Goal: Task Accomplishment & Management: Manage account settings

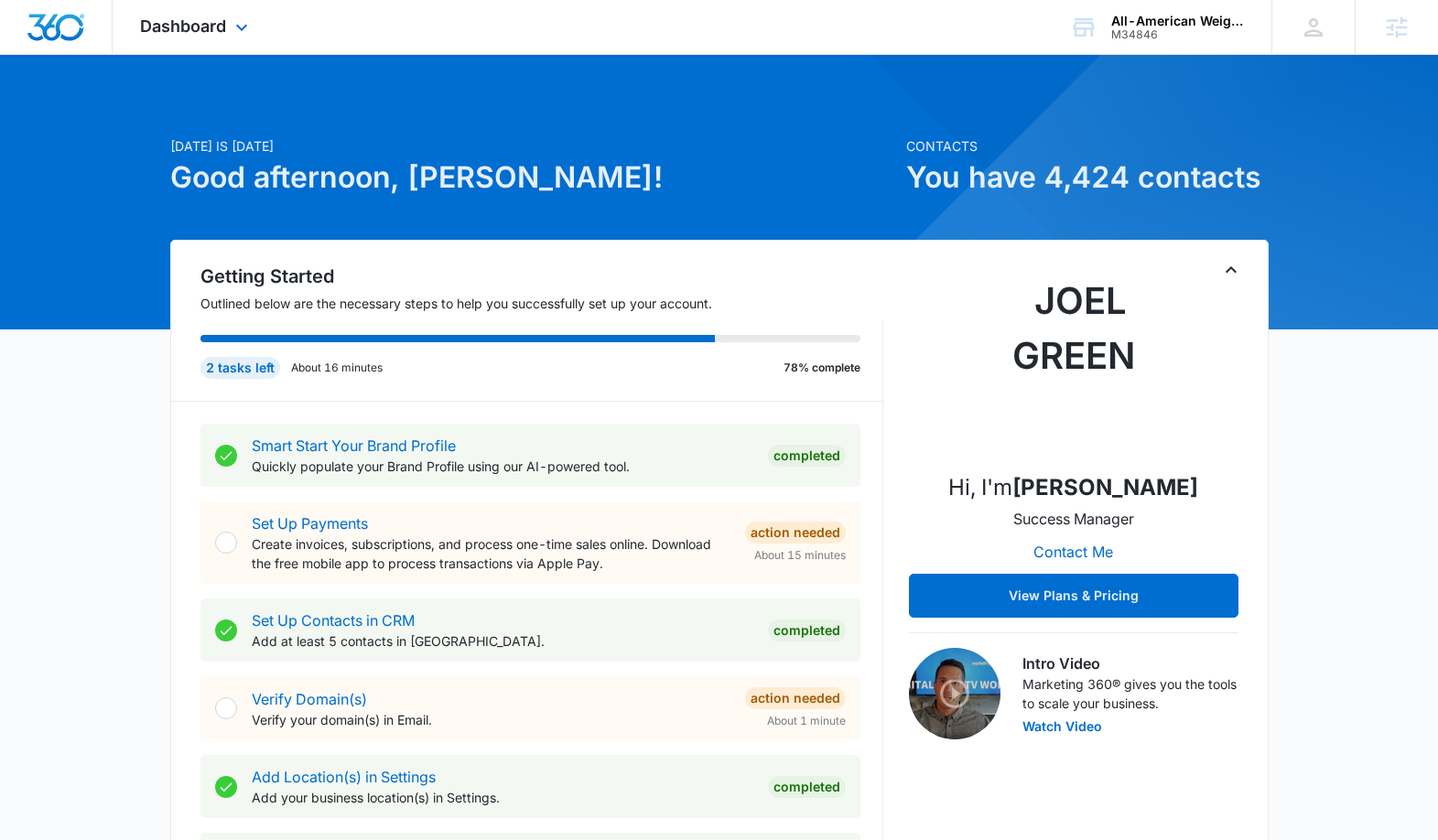
click at [164, 38] on div "Dashboard Apps Reputation Websites Forms CRM Email Social Content Ads Intellige…" at bounding box center [197, 27] width 168 height 54
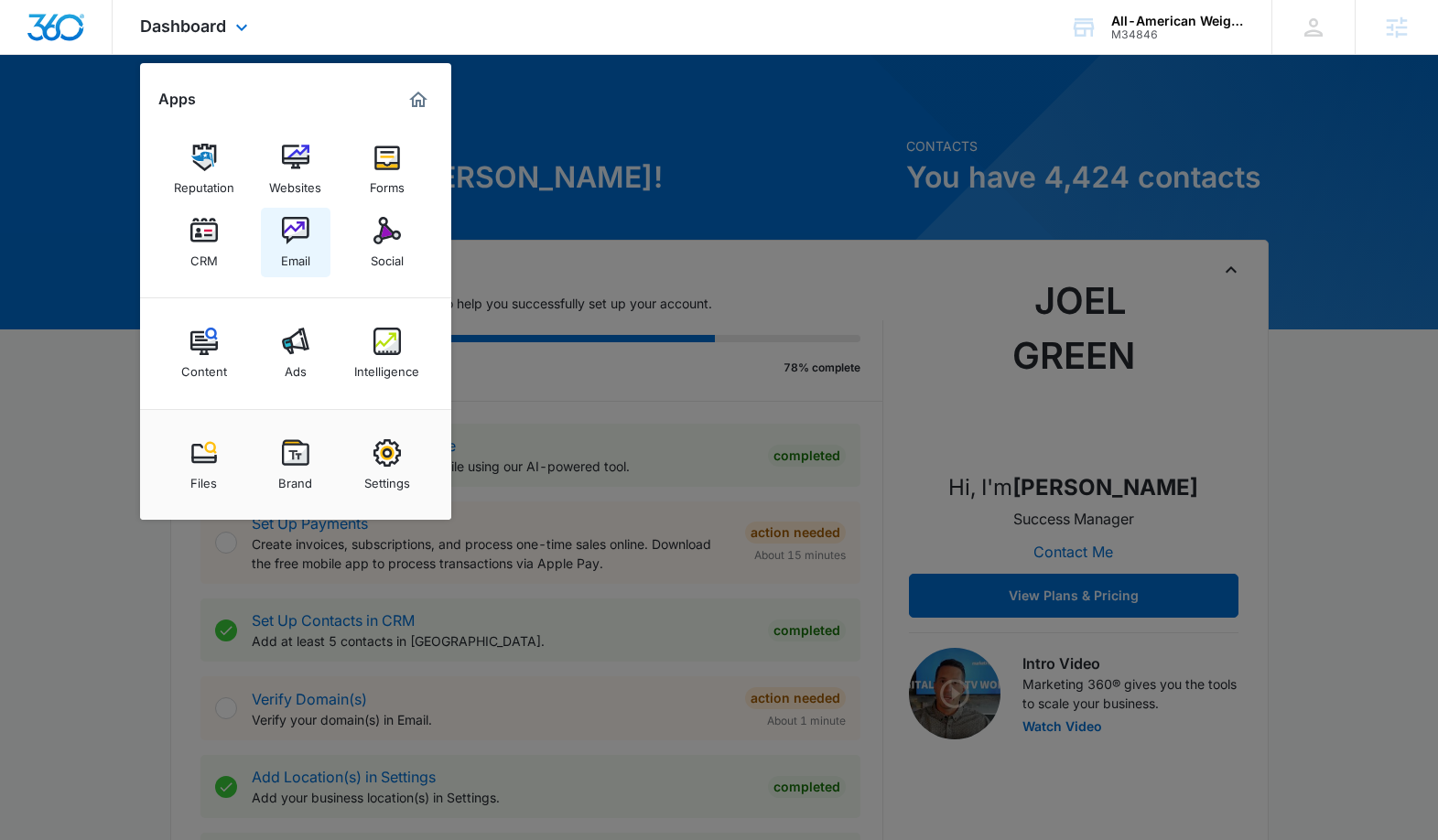
click at [284, 227] on img at bounding box center [295, 230] width 27 height 27
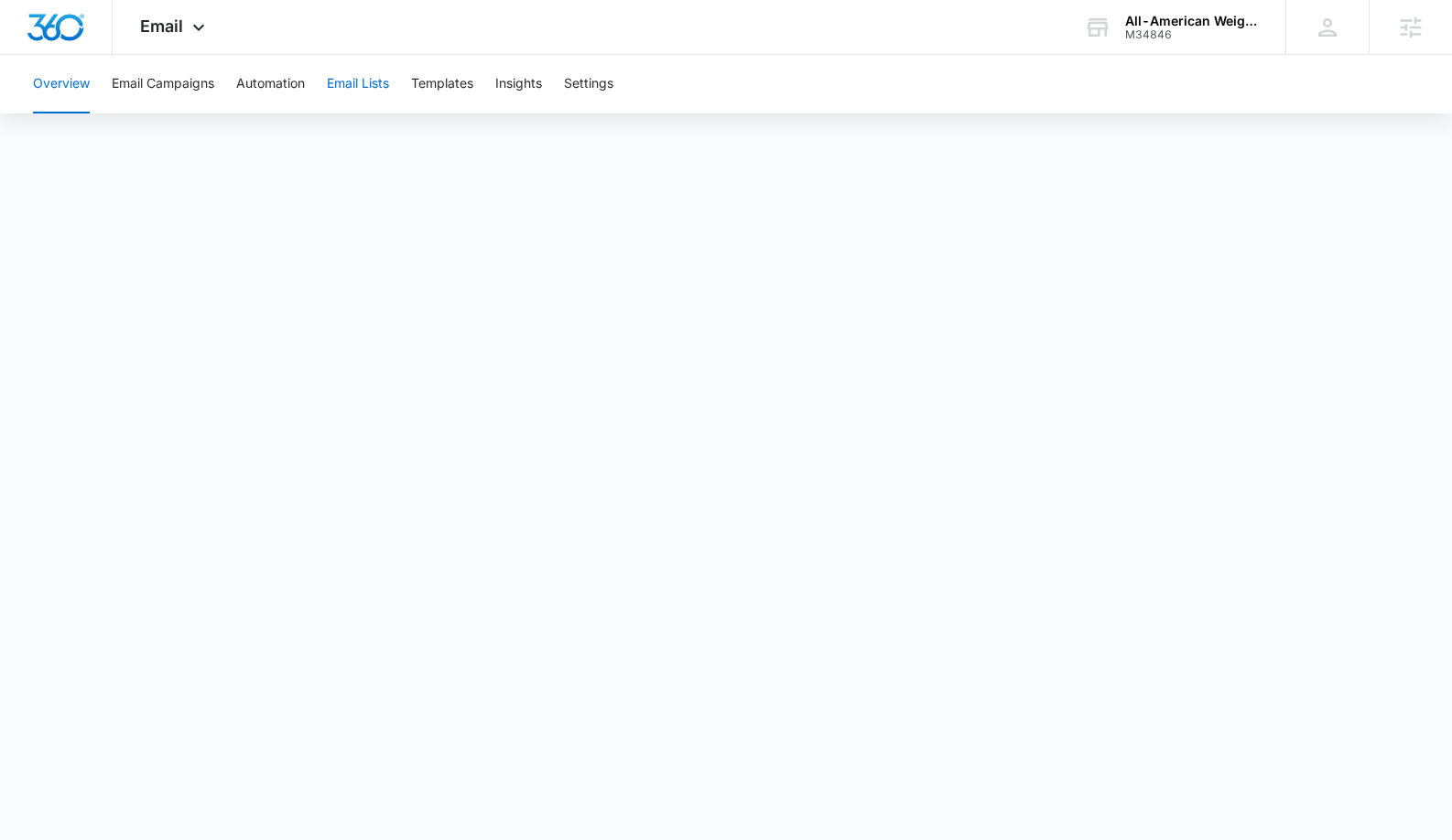
click at [359, 82] on button "Email Lists" at bounding box center [358, 84] width 62 height 59
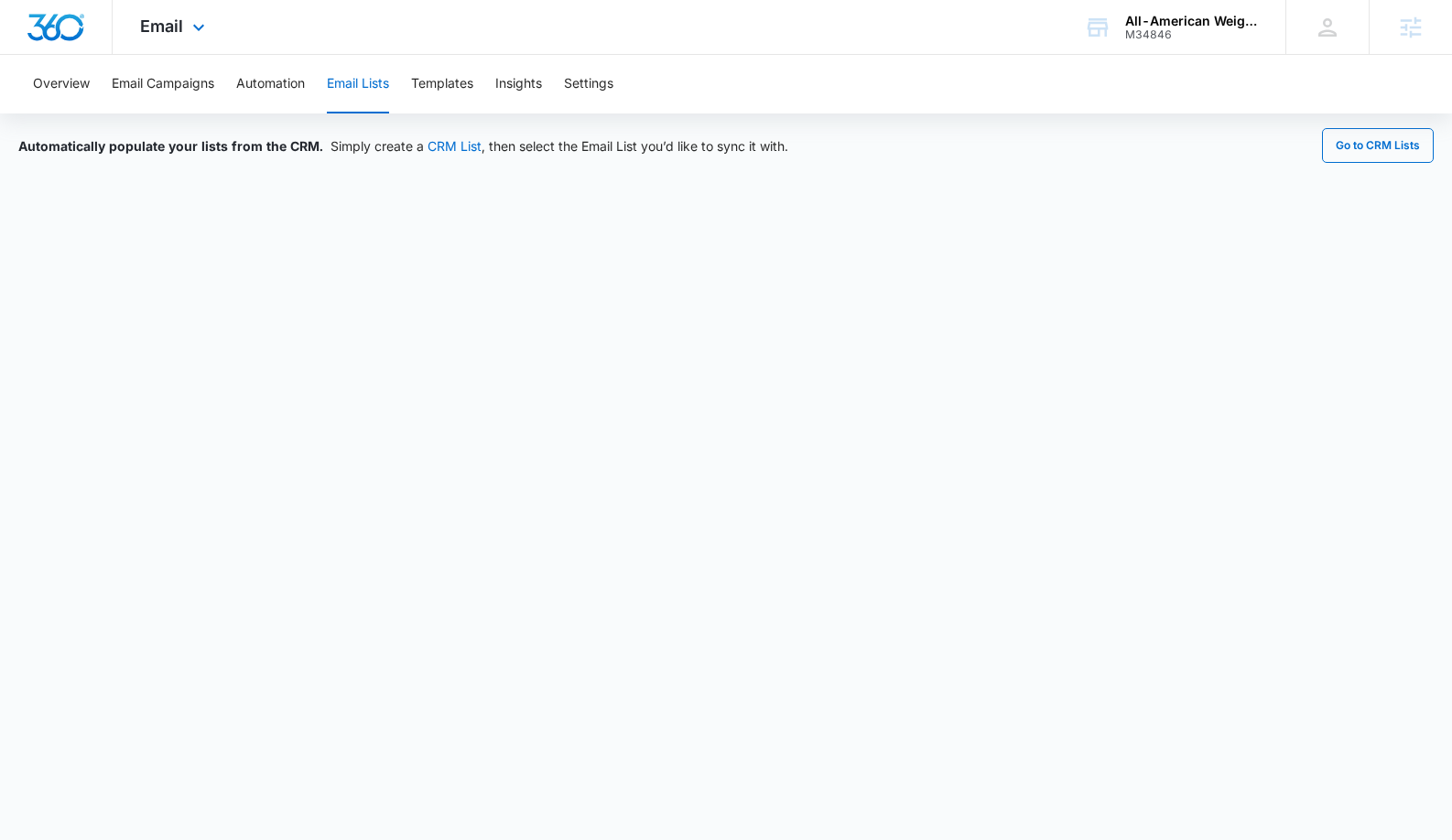
click at [186, 30] on div "Email Apps Reputation Websites Forms CRM Email Social Content Ads Intelligence …" at bounding box center [175, 27] width 125 height 54
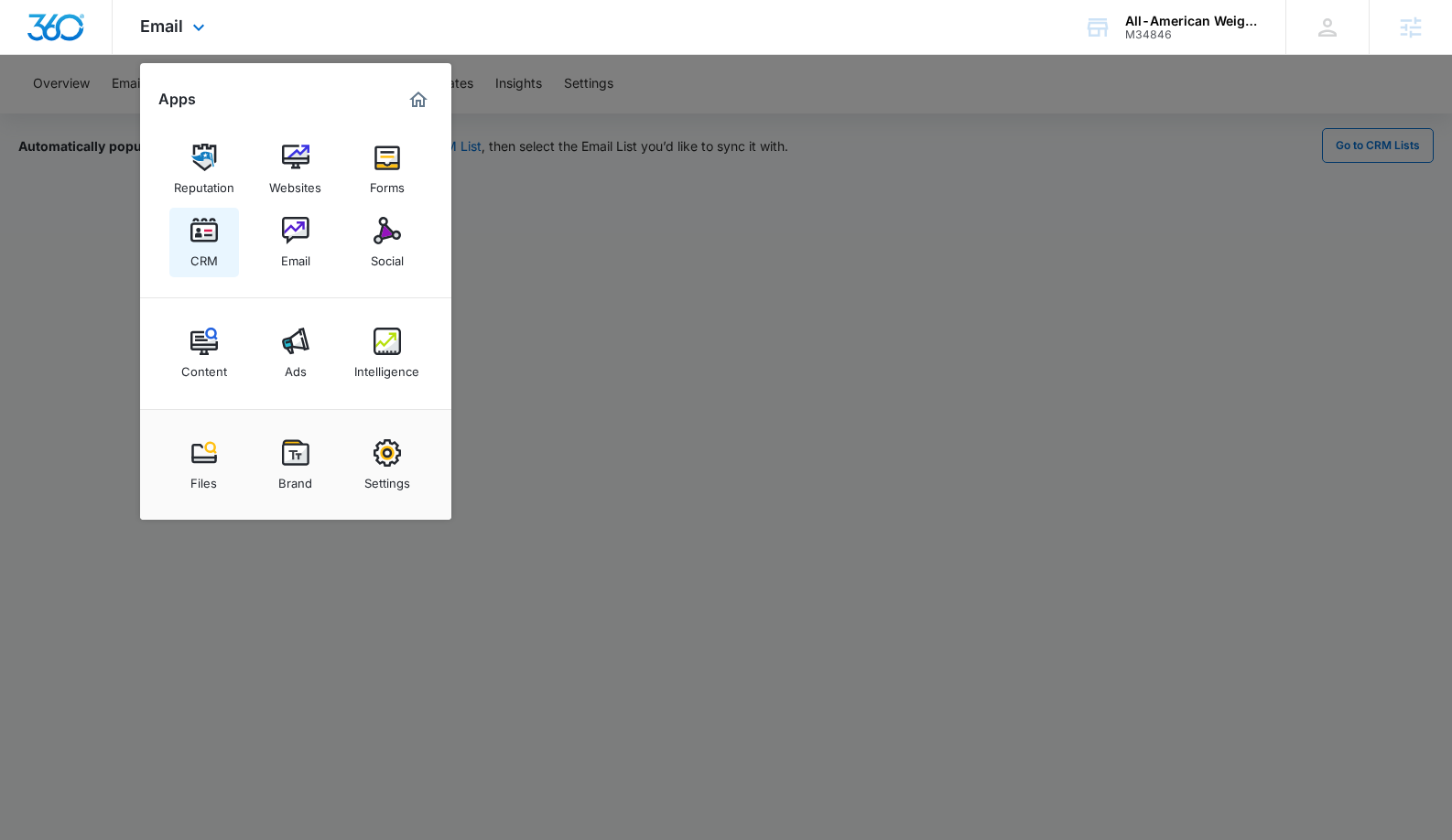
click at [180, 213] on link "CRM" at bounding box center [204, 243] width 70 height 70
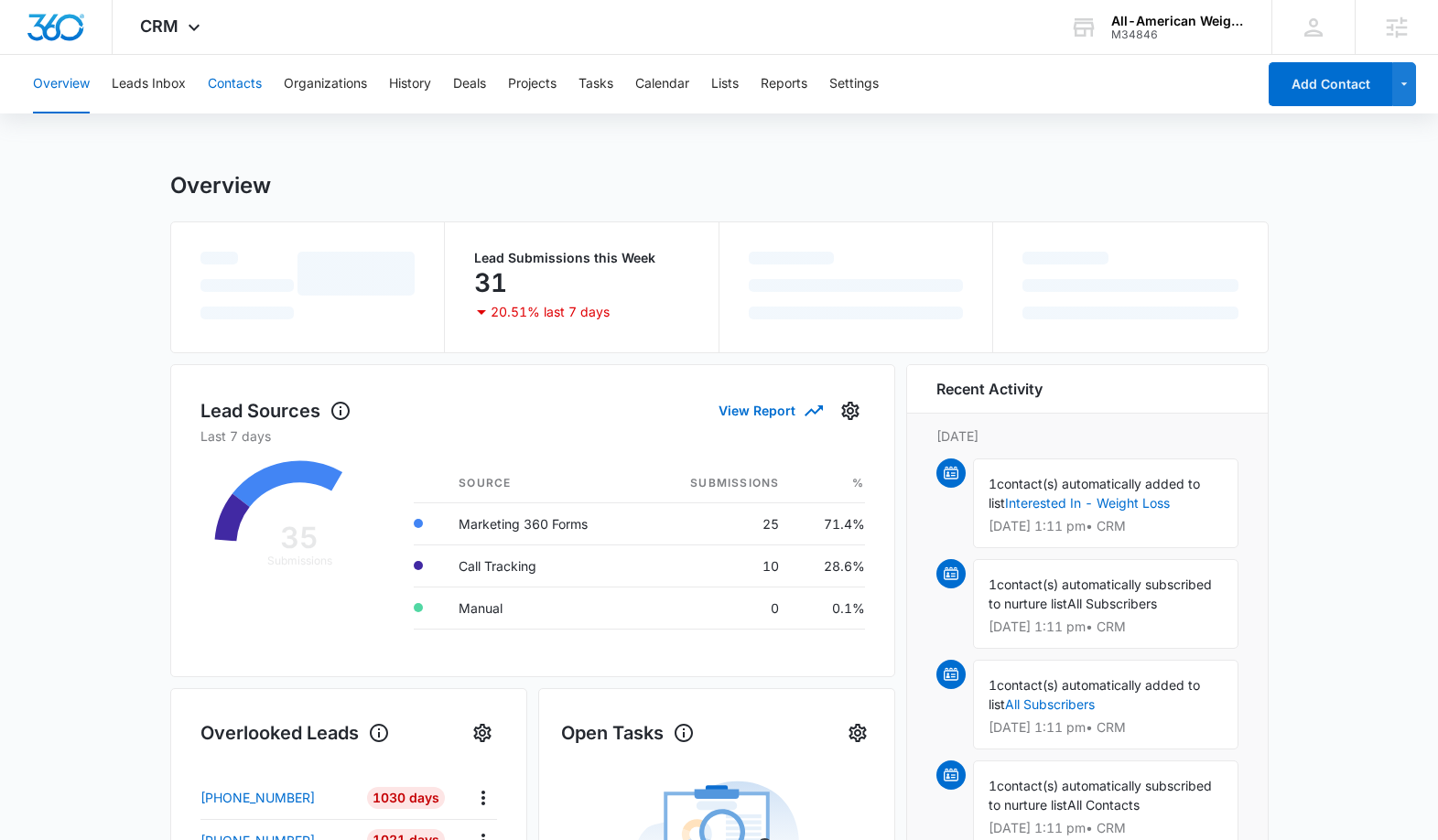
click at [213, 91] on button "Contacts" at bounding box center [235, 84] width 54 height 59
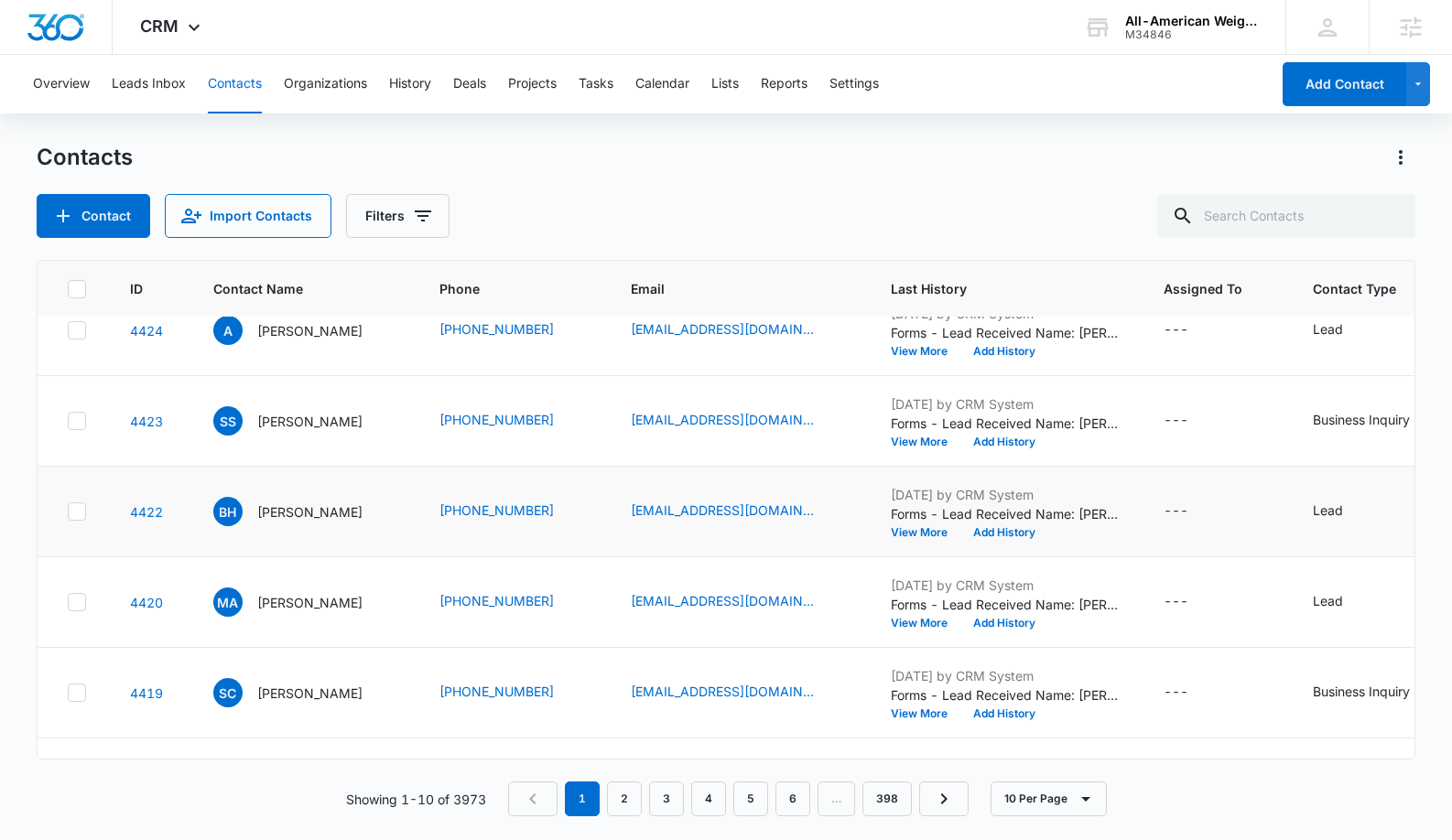
scroll to position [33, 0]
click at [268, 519] on p "[PERSON_NAME]" at bounding box center [309, 510] width 105 height 19
